Goal: Task Accomplishment & Management: Use online tool/utility

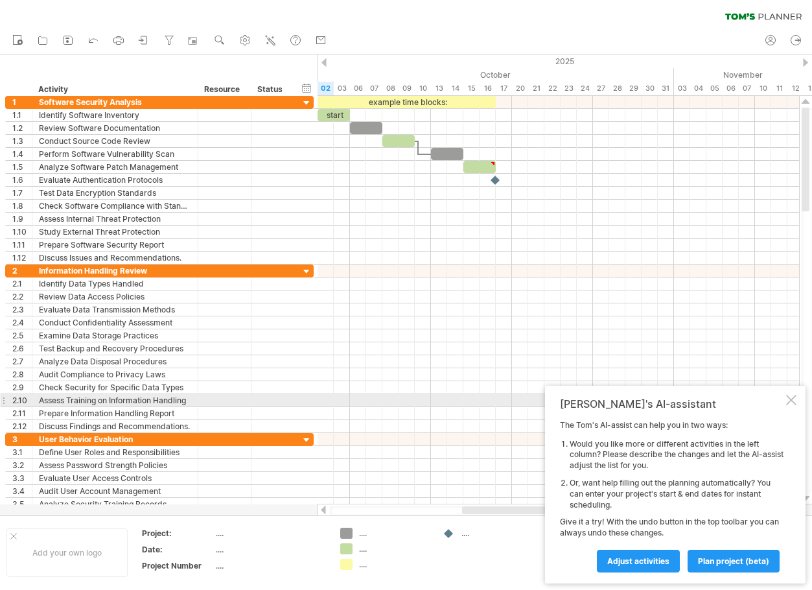
click at [795, 397] on div at bounding box center [791, 400] width 10 height 10
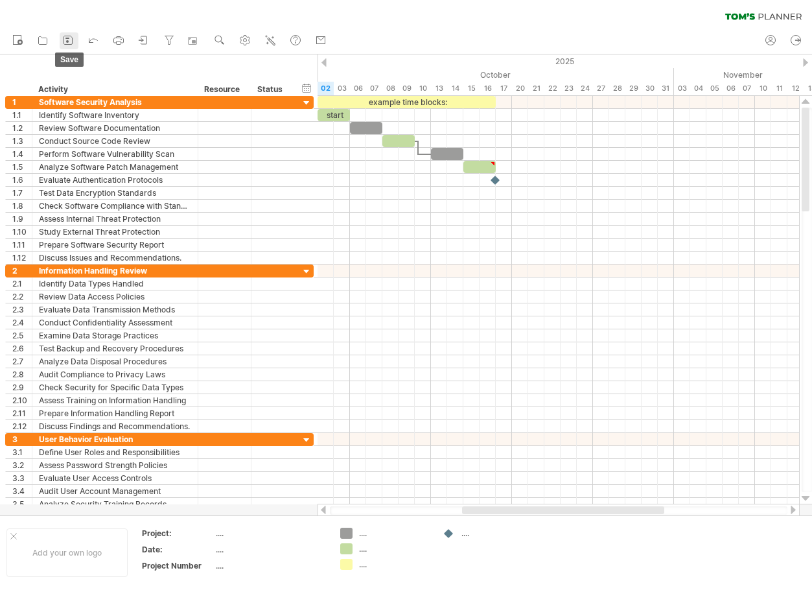
click at [68, 40] on icon at bounding box center [68, 40] width 13 height 13
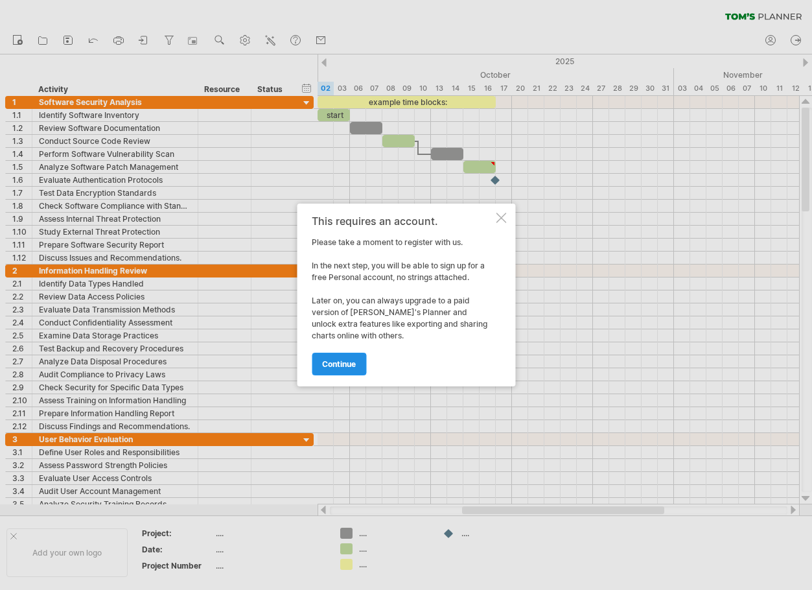
click at [334, 366] on span "continue" at bounding box center [339, 364] width 34 height 10
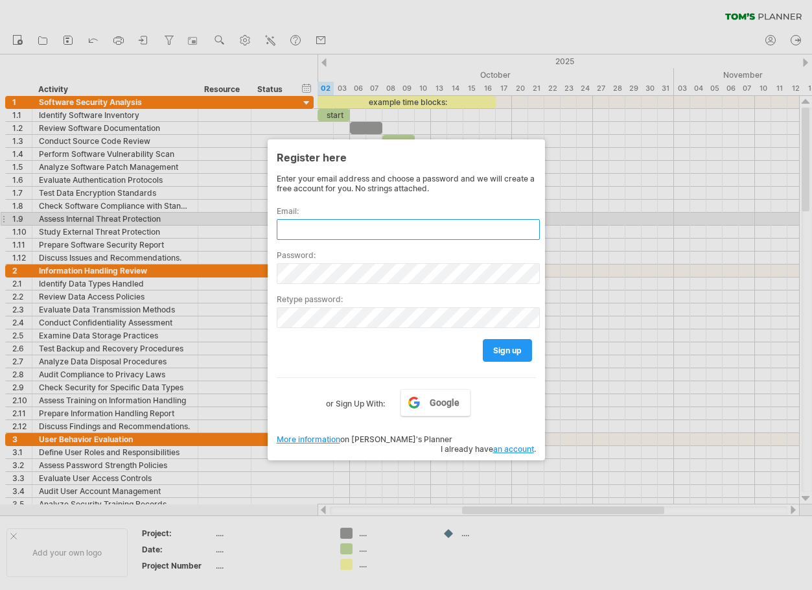
click at [366, 219] on input "text" at bounding box center [408, 229] width 263 height 21
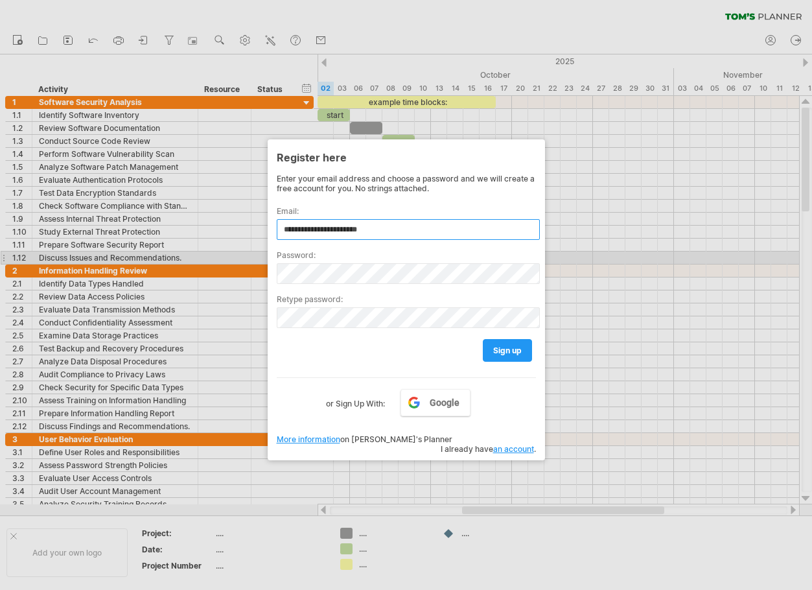
type input "**********"
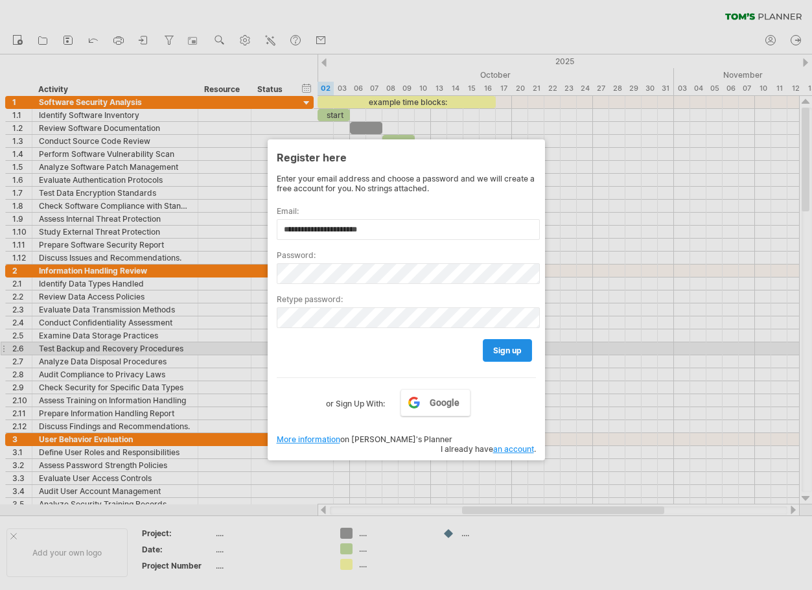
click at [509, 348] on span "sign up" at bounding box center [507, 351] width 29 height 10
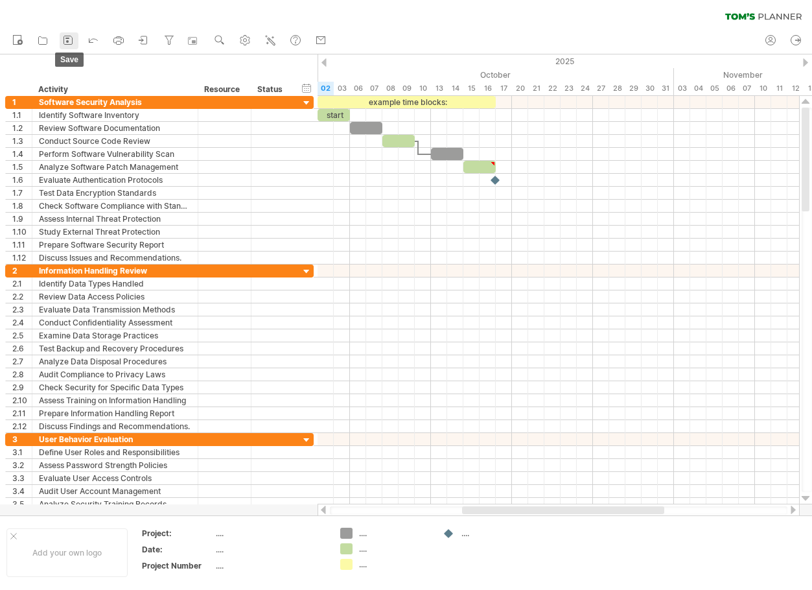
click at [66, 36] on icon at bounding box center [68, 40] width 8 height 8
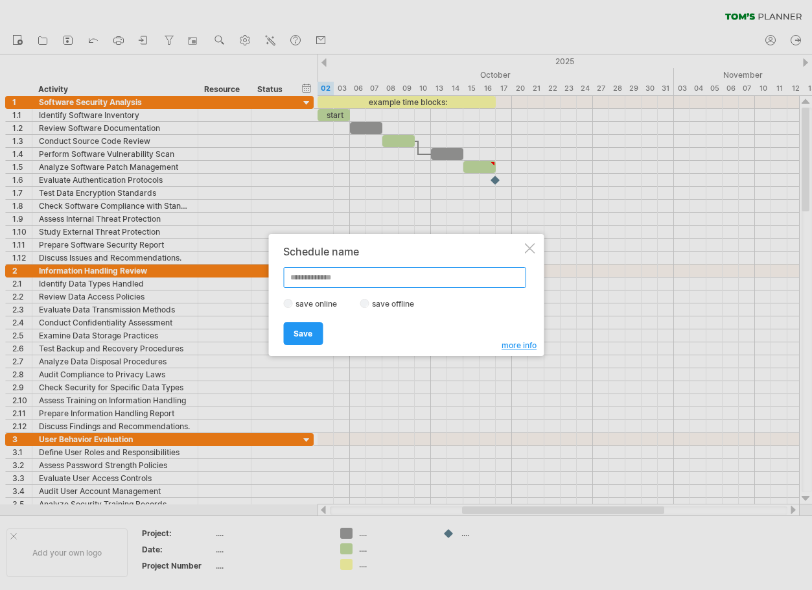
click at [398, 280] on input "text" at bounding box center [404, 277] width 242 height 21
type input "**********"
click at [308, 339] on link "Save" at bounding box center [303, 333] width 40 height 23
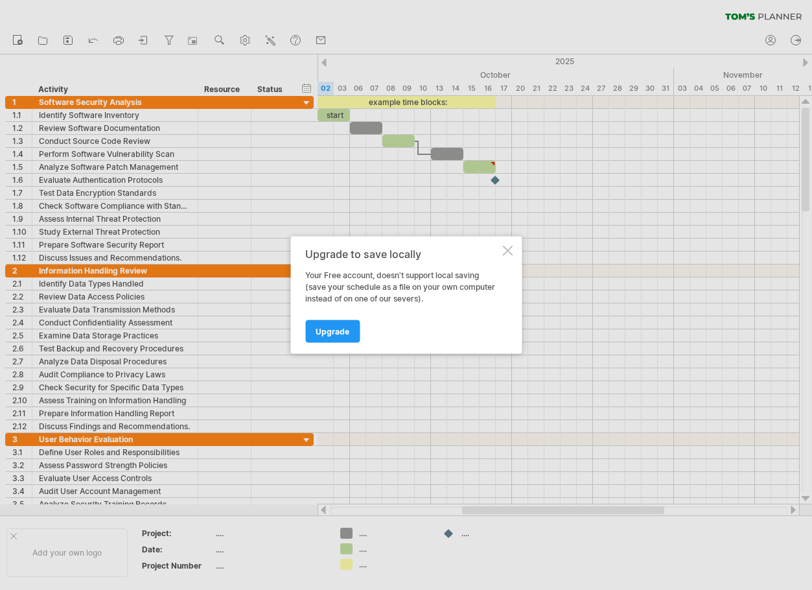
click at [508, 252] on div at bounding box center [507, 251] width 10 height 10
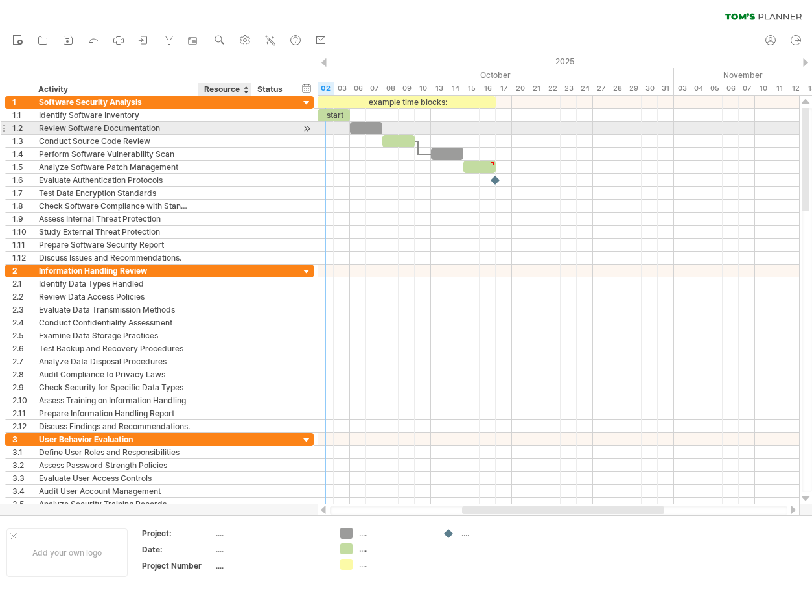
click at [251, 133] on div at bounding box center [224, 128] width 53 height 12
click at [309, 127] on div at bounding box center [307, 129] width 12 height 14
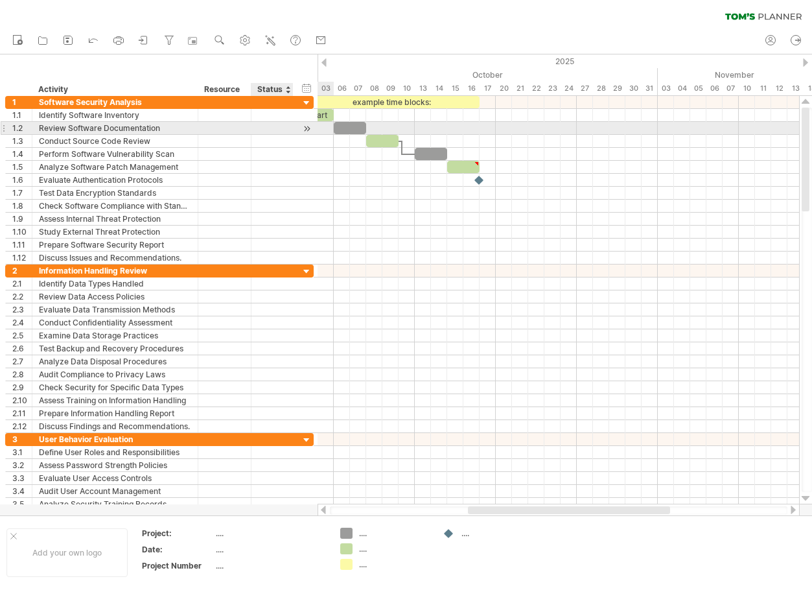
click at [309, 127] on div at bounding box center [307, 129] width 12 height 14
click at [307, 131] on div at bounding box center [307, 129] width 12 height 14
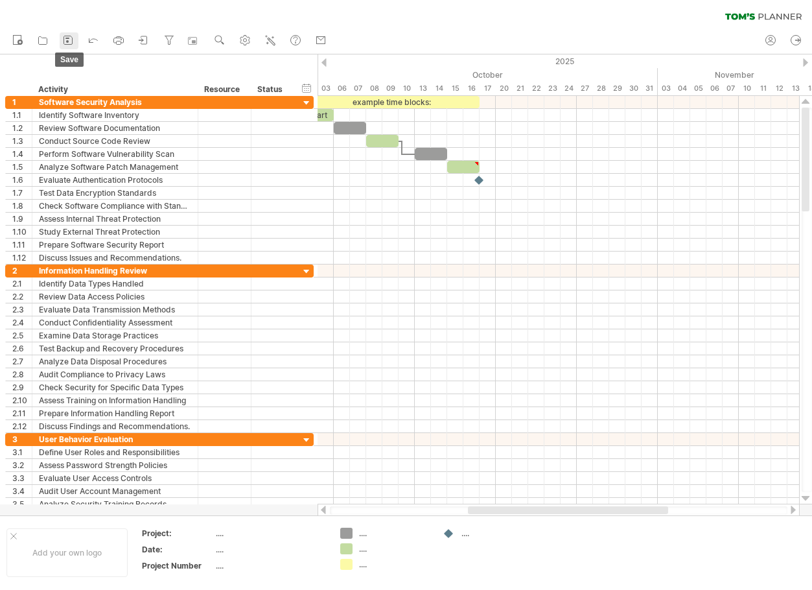
click at [67, 39] on rect at bounding box center [67, 38] width 4 height 1
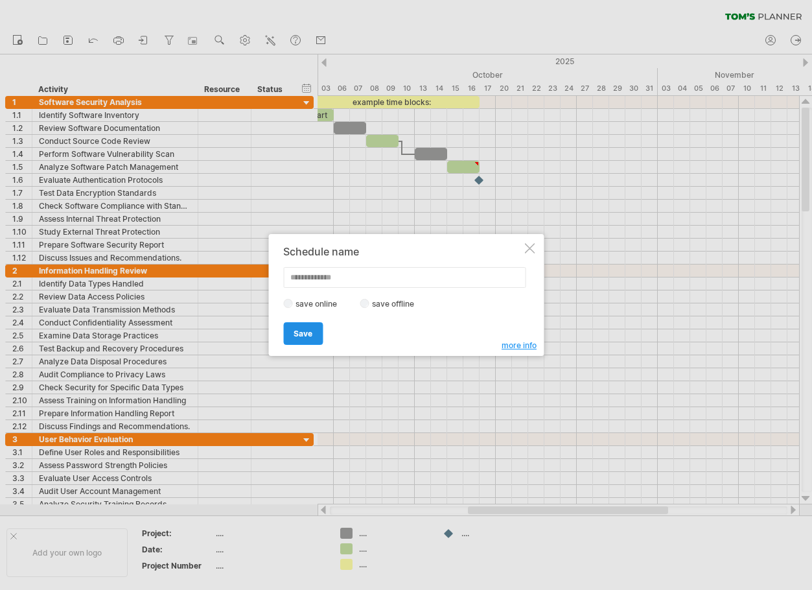
click at [310, 329] on span "Save" at bounding box center [303, 334] width 19 height 10
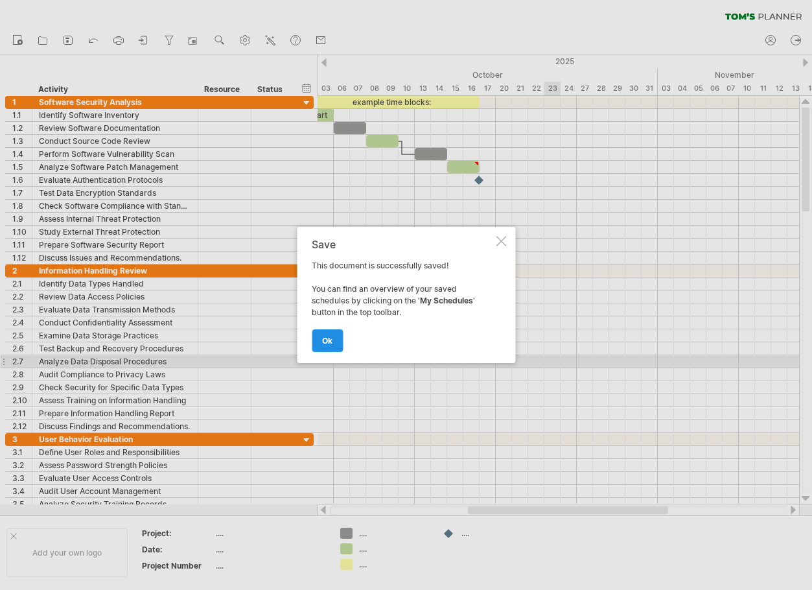
click at [327, 341] on span "ok" at bounding box center [327, 341] width 10 height 10
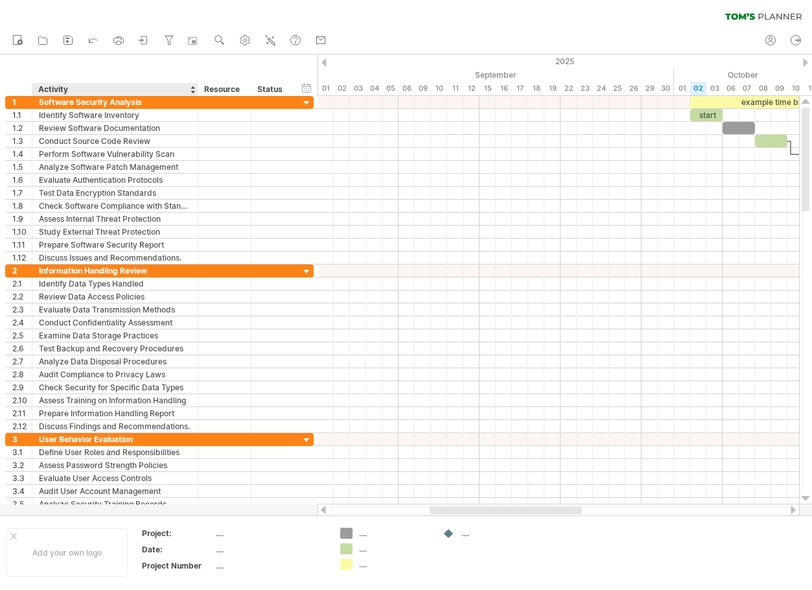
click at [194, 91] on div at bounding box center [192, 89] width 5 height 13
click at [193, 91] on div at bounding box center [192, 89] width 5 height 13
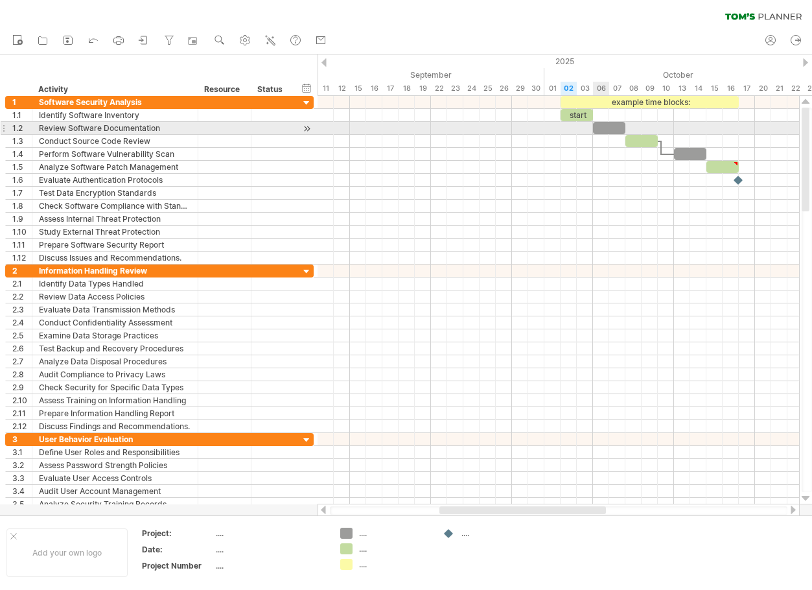
click at [608, 128] on div at bounding box center [609, 128] width 32 height 12
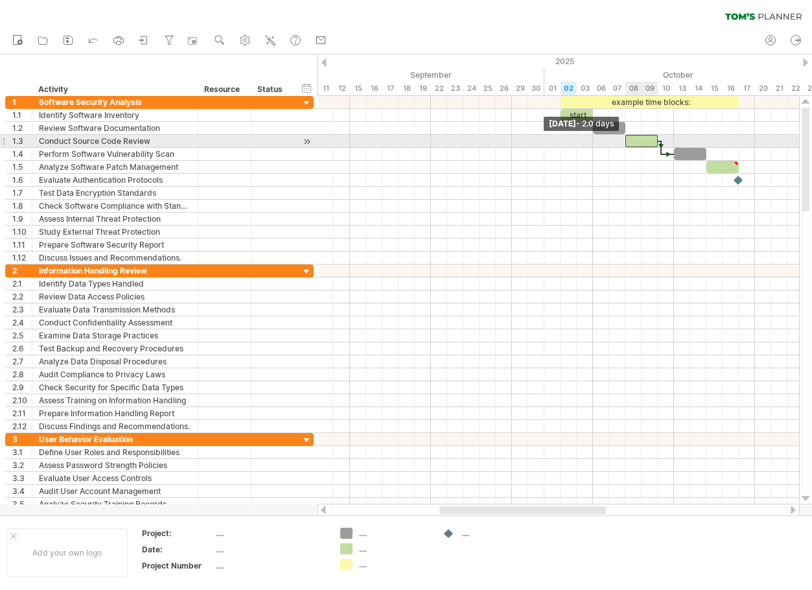
click at [626, 141] on span at bounding box center [625, 141] width 5 height 12
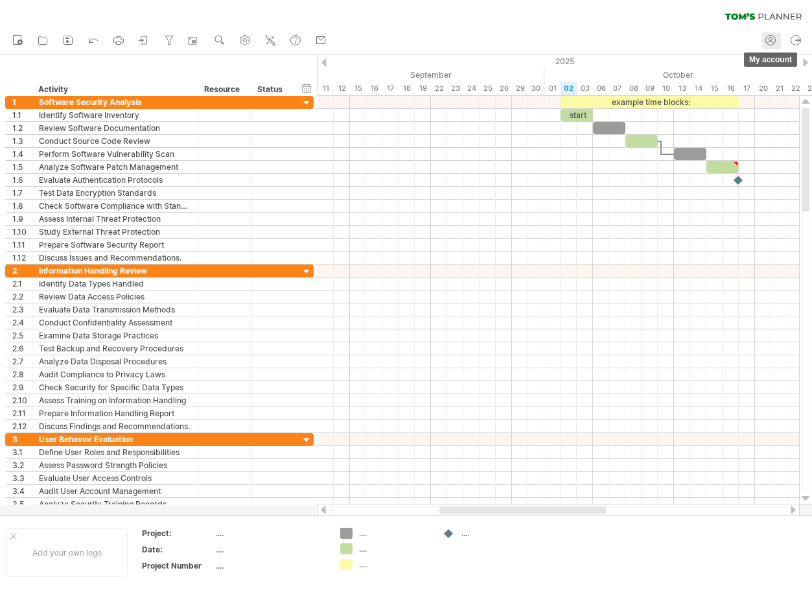
click at [770, 40] on circle at bounding box center [771, 39] width 3 height 3
type input "**********"
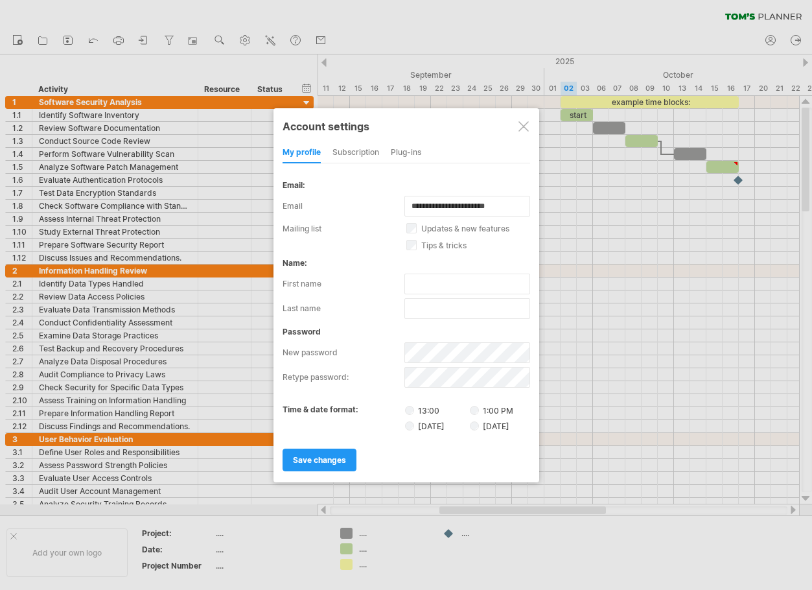
click at [476, 2] on div at bounding box center [406, 295] width 812 height 590
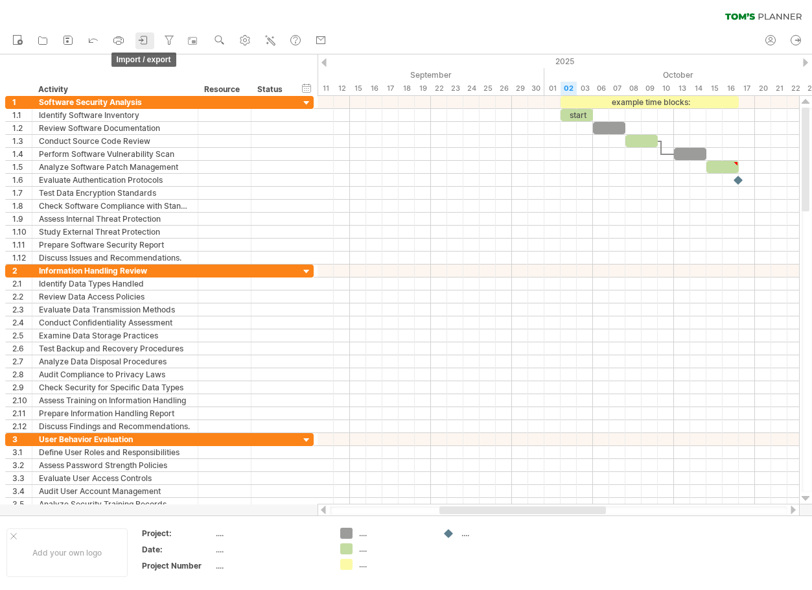
click at [148, 38] on icon at bounding box center [143, 40] width 13 height 13
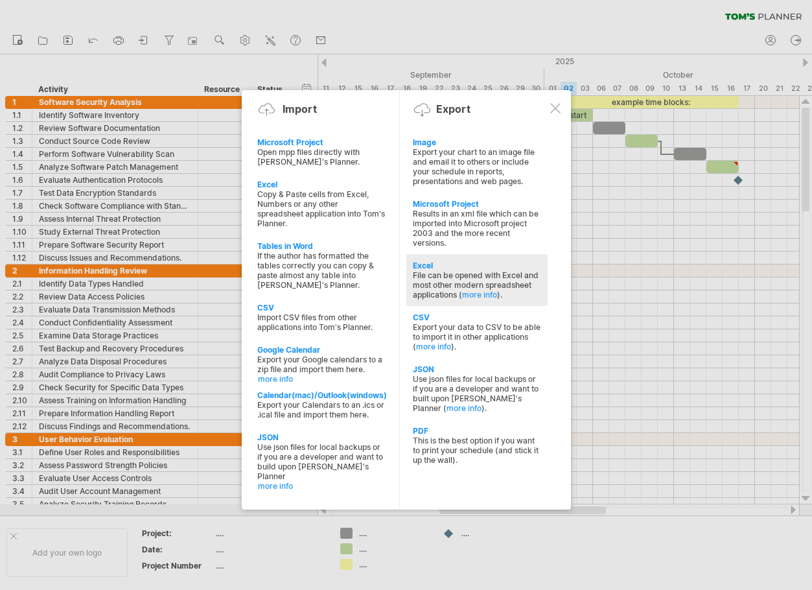
click at [520, 283] on div "File can be opened with Excel and most other modern spreadsheet applications ( …" at bounding box center [477, 284] width 128 height 29
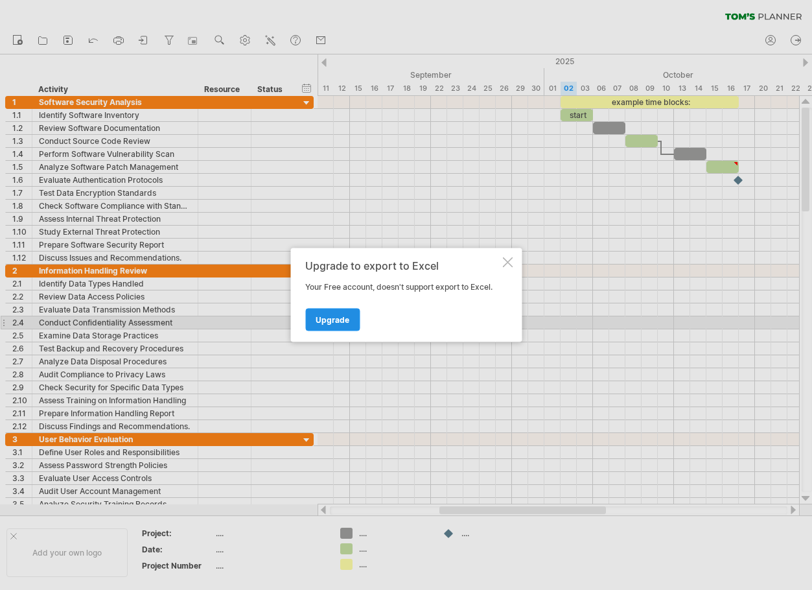
click at [339, 321] on span "Upgrade" at bounding box center [333, 320] width 34 height 10
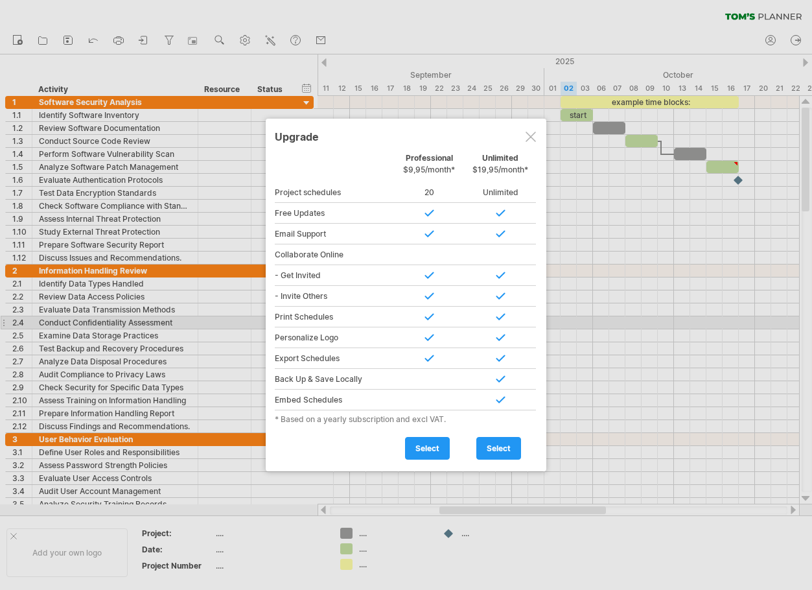
click at [471, 20] on div at bounding box center [406, 295] width 812 height 590
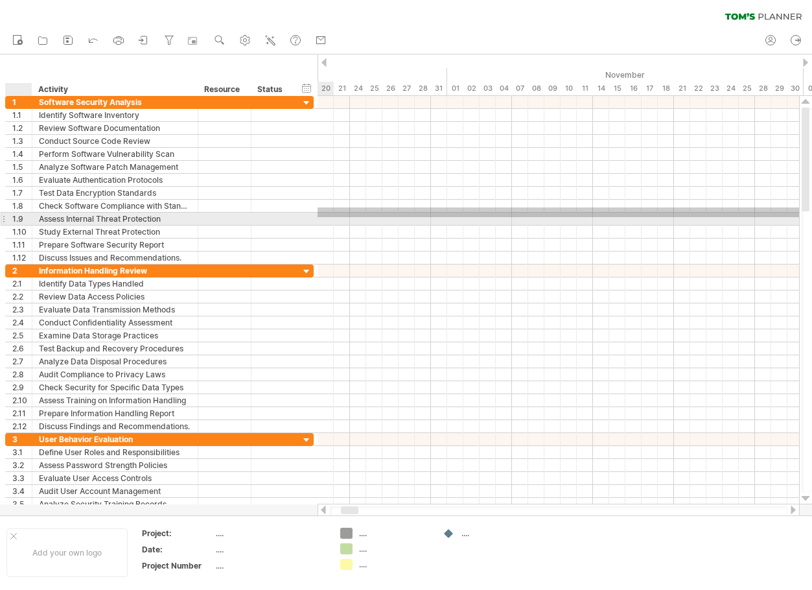
drag, startPoint x: 511, startPoint y: 217, endPoint x: -240, endPoint y: 207, distance: 750.8
click at [0, 207] on html "progress(100%) Trying to reach [DOMAIN_NAME] Connected again... 0% autosave... …" at bounding box center [406, 296] width 812 height 593
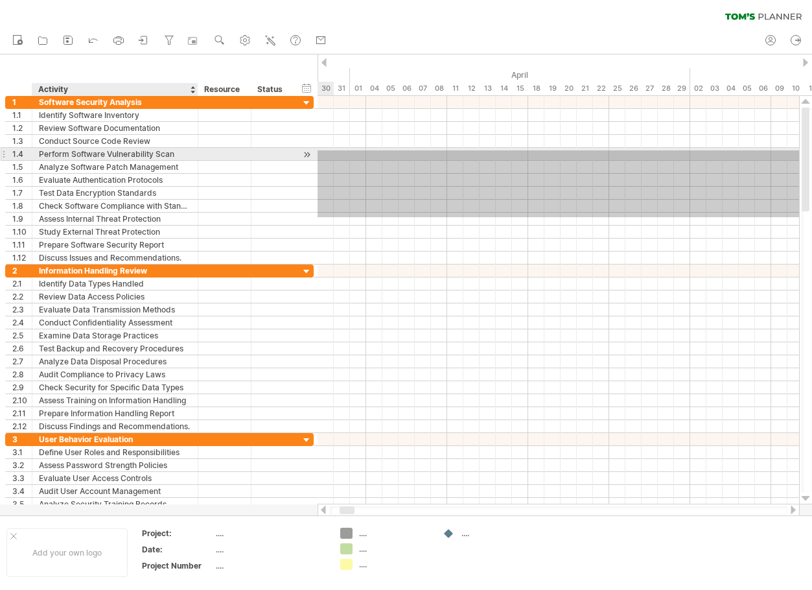
click at [106, 158] on div "Perform Software Vulnerability Scan" at bounding box center [115, 154] width 152 height 12
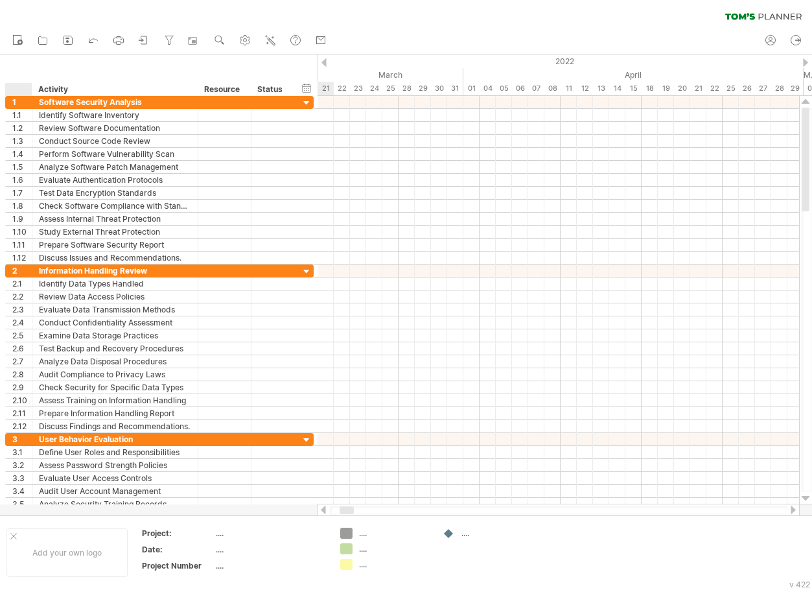
click at [18, 85] on div at bounding box center [21, 89] width 19 height 13
click at [67, 42] on rect at bounding box center [67, 41] width 3 height 3
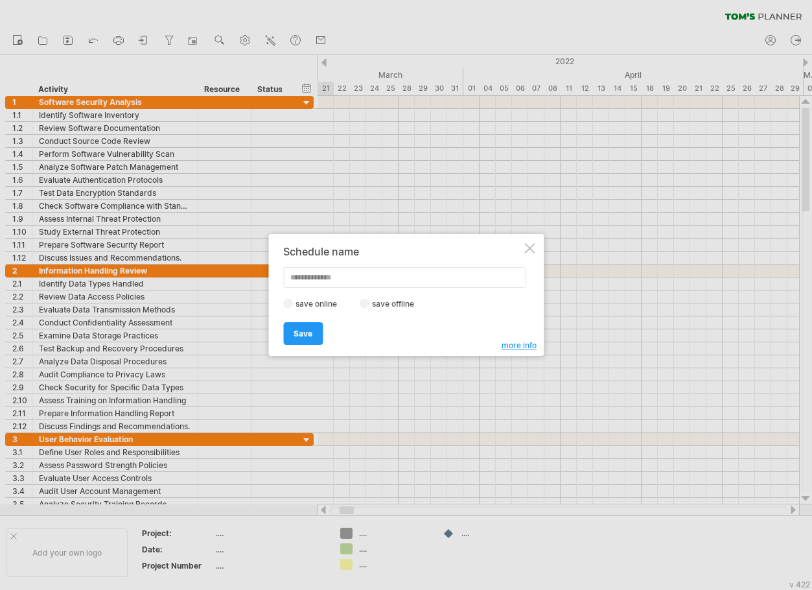
click at [371, 305] on label "save offline" at bounding box center [397, 304] width 56 height 10
click at [534, 247] on div at bounding box center [529, 248] width 10 height 10
